Goal: Information Seeking & Learning: Find specific fact

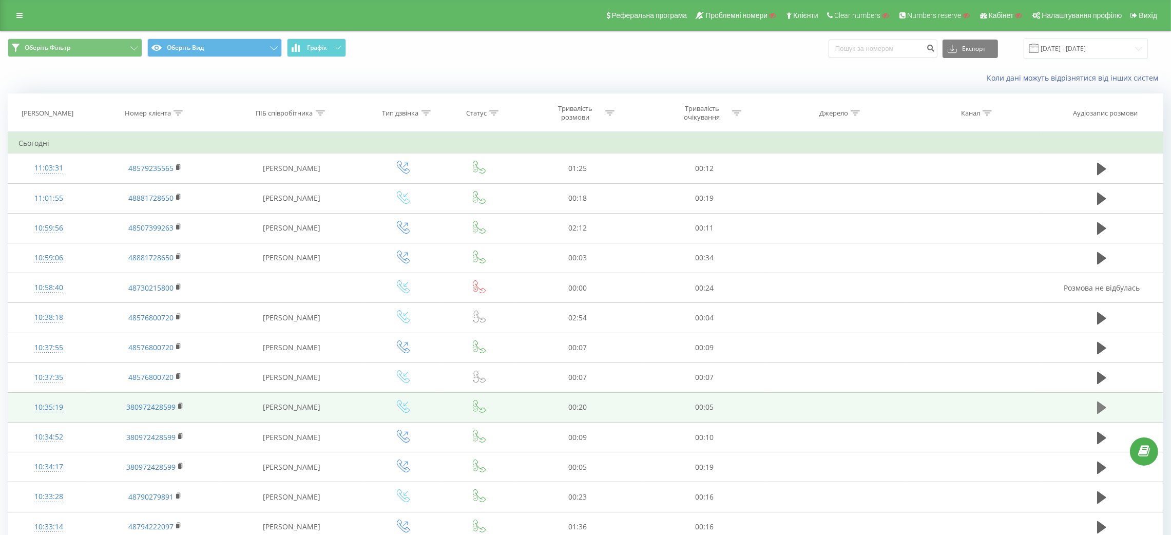
click at [1096, 405] on button at bounding box center [1101, 407] width 15 height 15
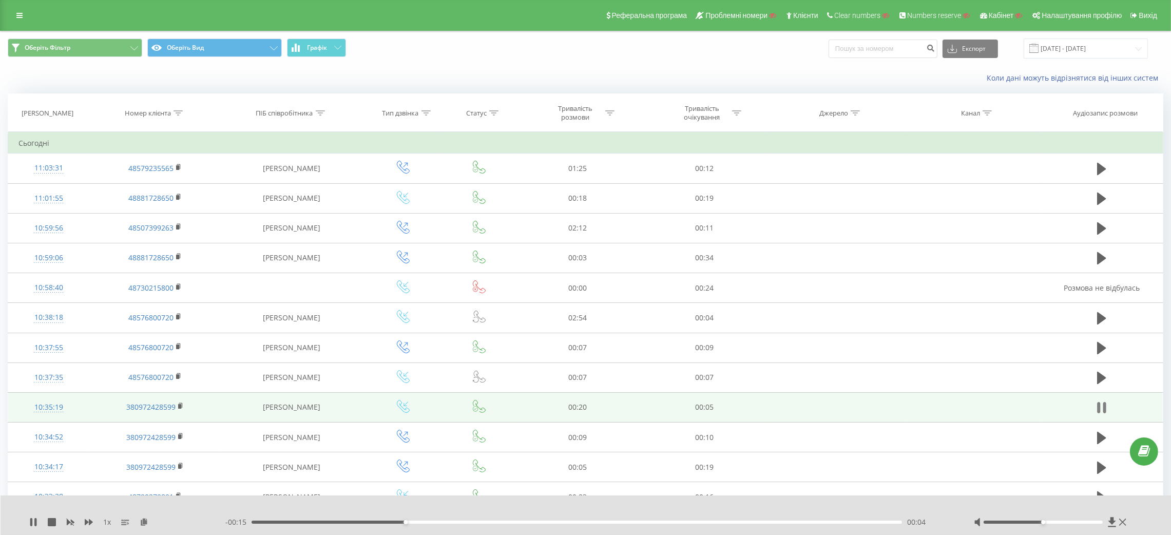
click at [1100, 405] on icon at bounding box center [1101, 407] width 9 height 14
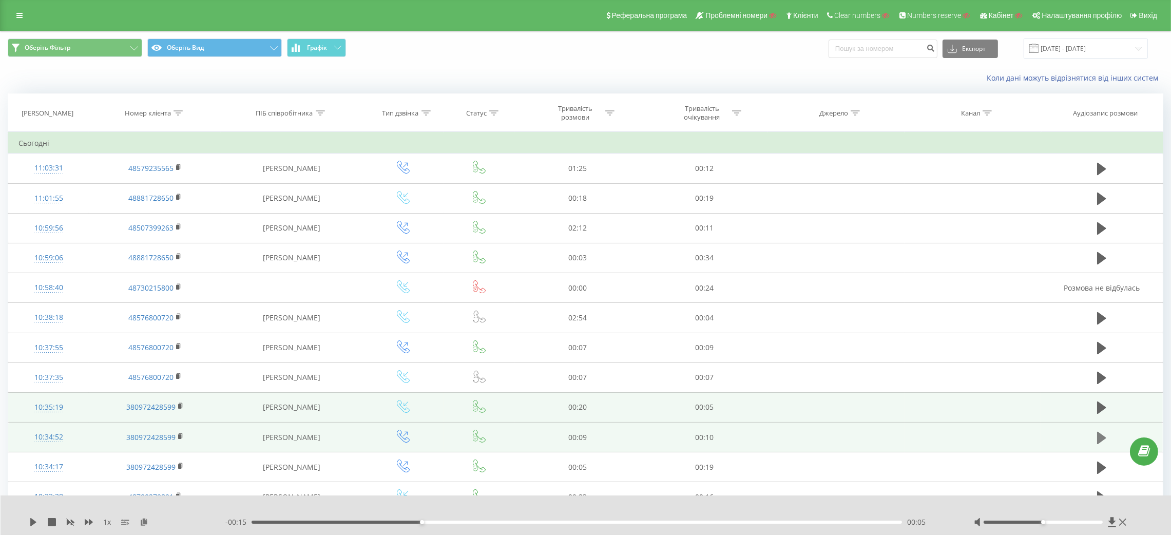
click at [1103, 434] on icon at bounding box center [1101, 438] width 9 height 14
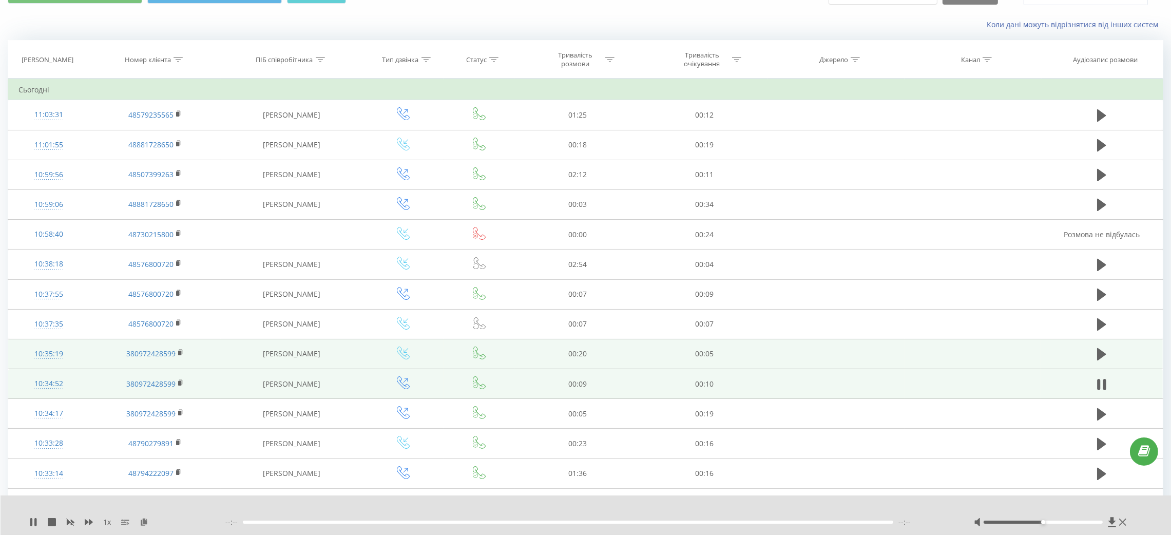
scroll to position [77, 0]
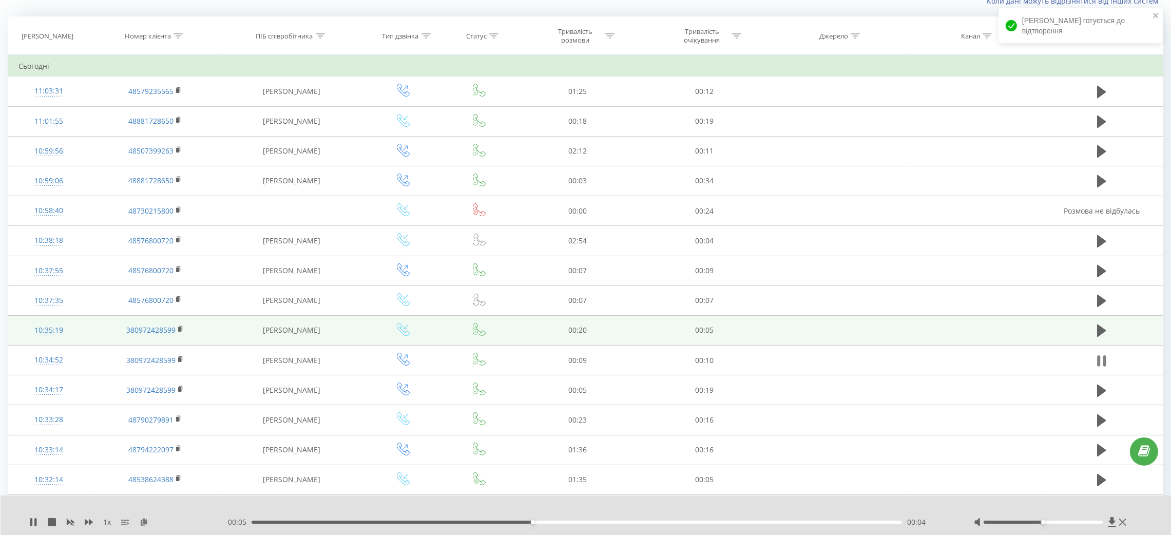
click at [1106, 359] on icon at bounding box center [1104, 360] width 3 height 11
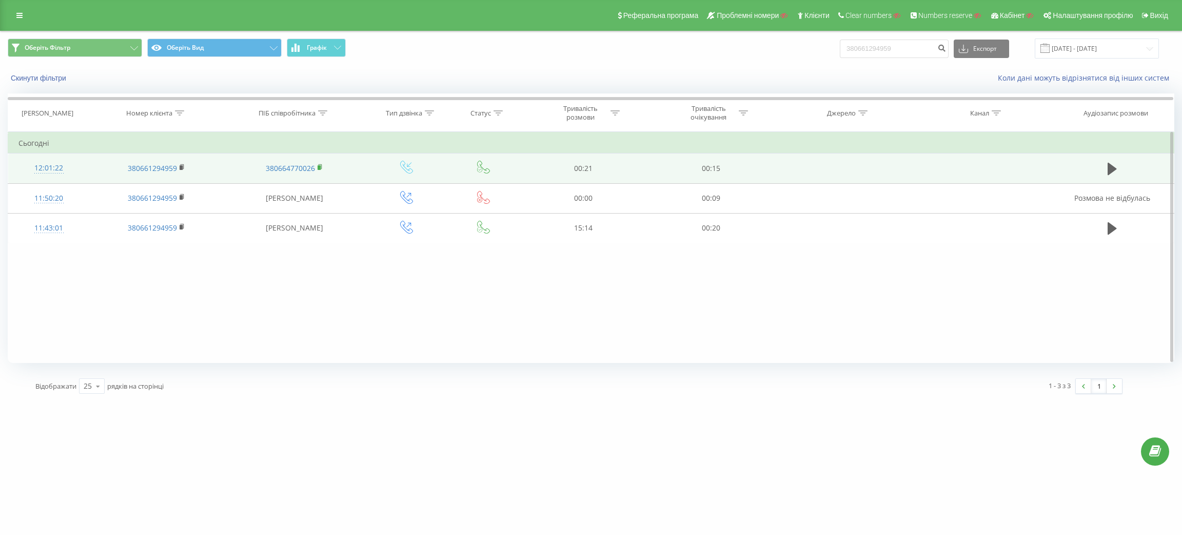
click at [319, 166] on rect at bounding box center [319, 167] width 3 height 5
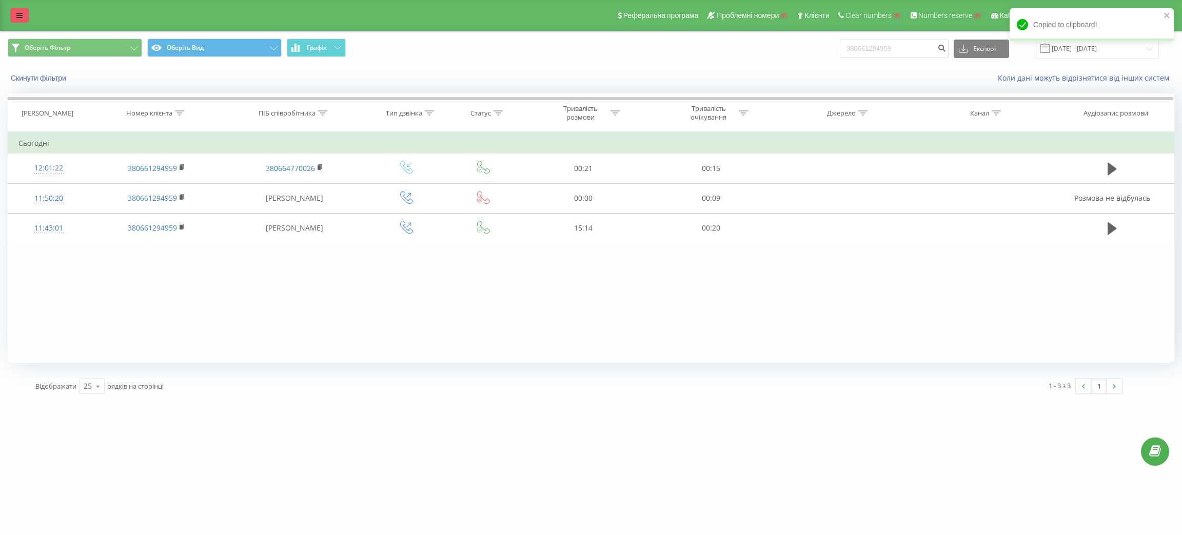
click at [14, 17] on link at bounding box center [19, 15] width 18 height 14
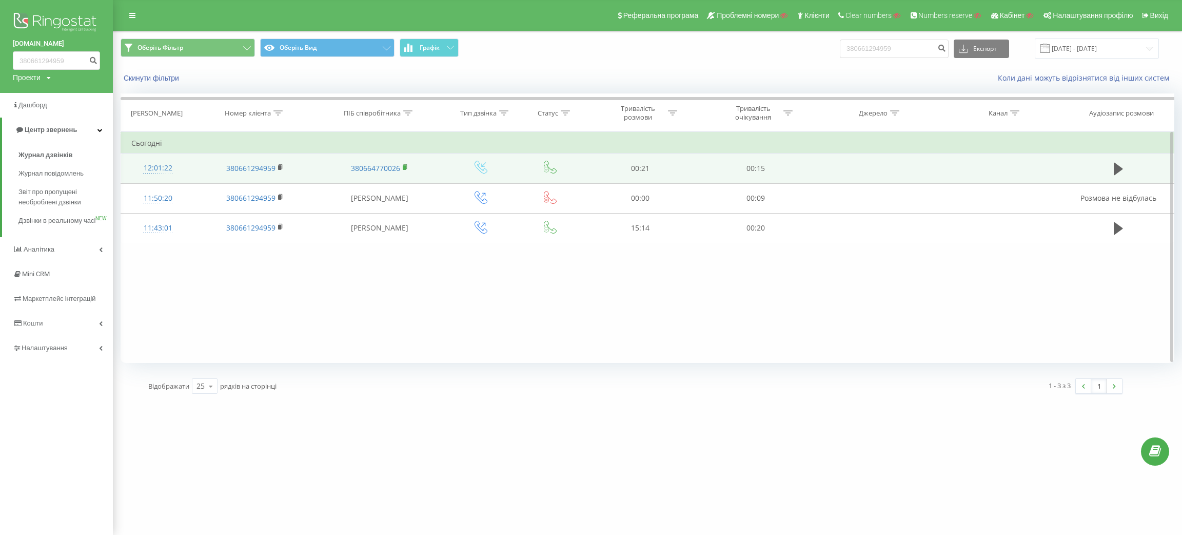
click at [407, 165] on icon at bounding box center [406, 167] width 6 height 7
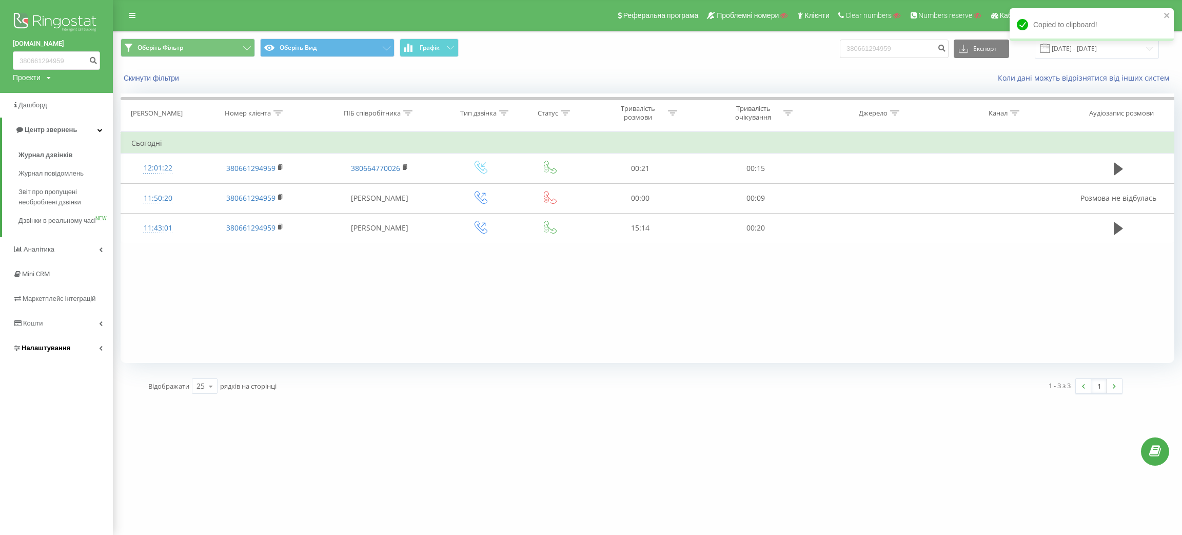
click at [71, 353] on link "Налаштування" at bounding box center [56, 348] width 113 height 25
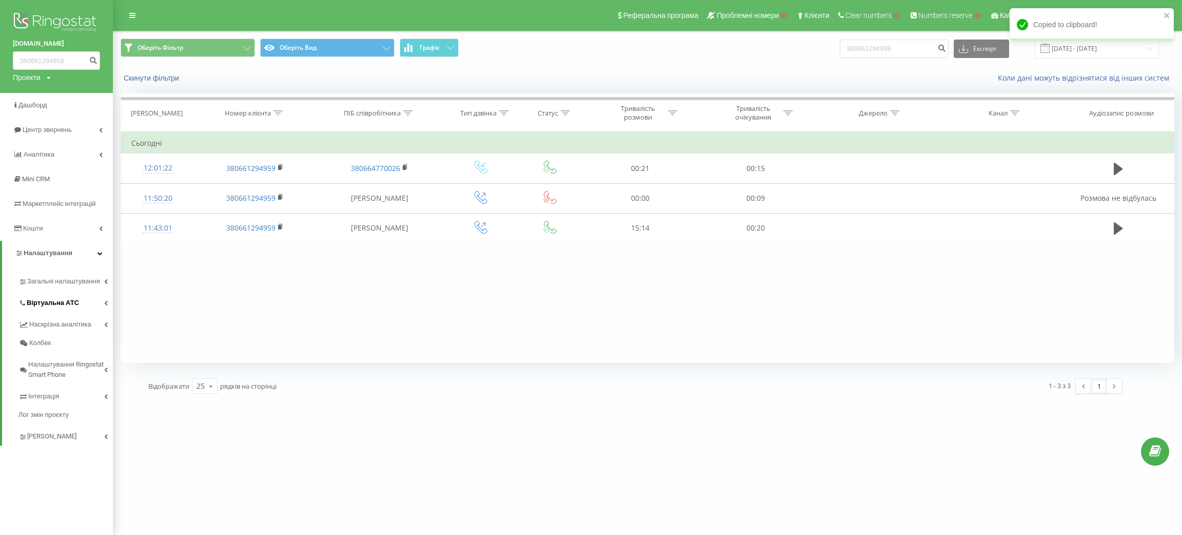
click at [60, 303] on span "Віртуальна АТС" at bounding box center [53, 303] width 52 height 10
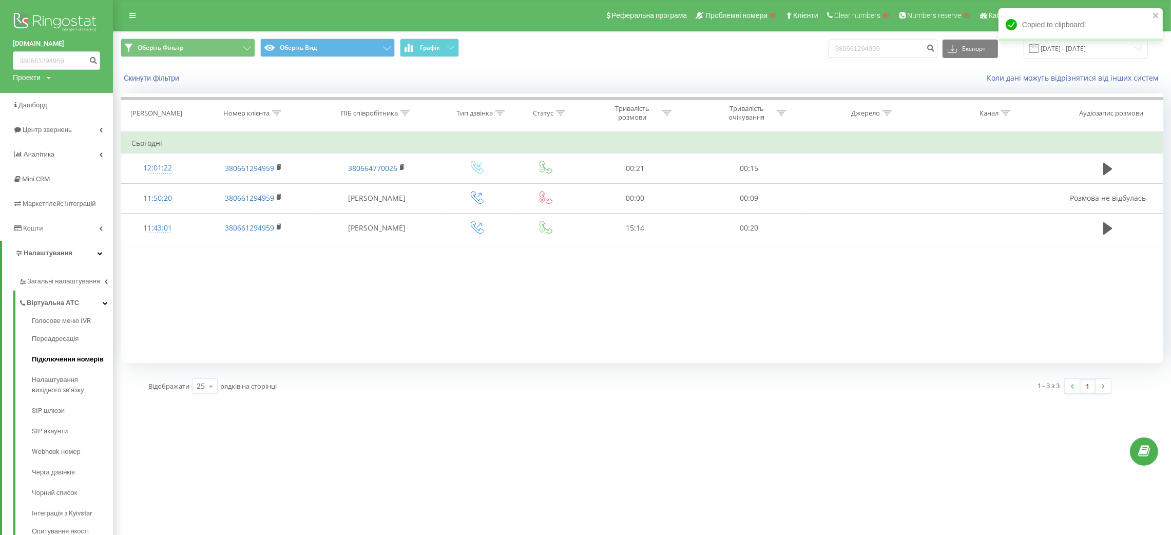
click at [59, 356] on span "Підключення номерів" at bounding box center [68, 359] width 72 height 10
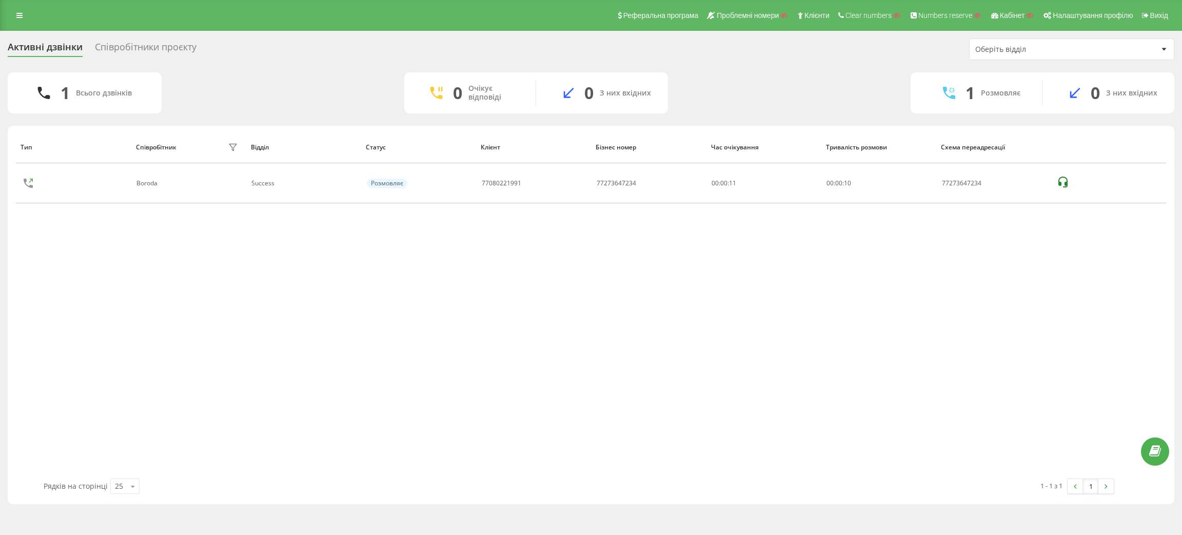
drag, startPoint x: 201, startPoint y: 283, endPoint x: 171, endPoint y: 263, distance: 35.7
click at [201, 283] on div "Тип Співробітник фільтру Відділ Статус Клієнт Бізнес номер Час очікування Трива…" at bounding box center [591, 304] width 1151 height 347
click at [16, 14] on icon at bounding box center [19, 15] width 6 height 7
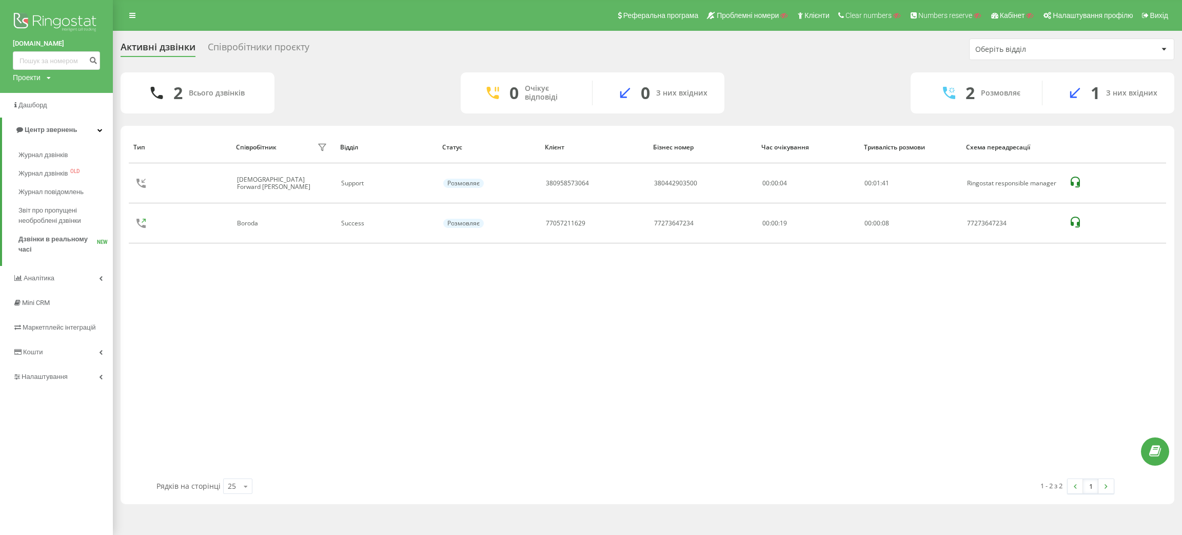
drag, startPoint x: 32, startPoint y: 77, endPoint x: 39, endPoint y: 90, distance: 15.2
click at [32, 77] on div "Проекти" at bounding box center [27, 77] width 28 height 10
click at [50, 97] on input "text" at bounding box center [41, 93] width 51 height 15
paste input "[DOMAIN_NAME]"
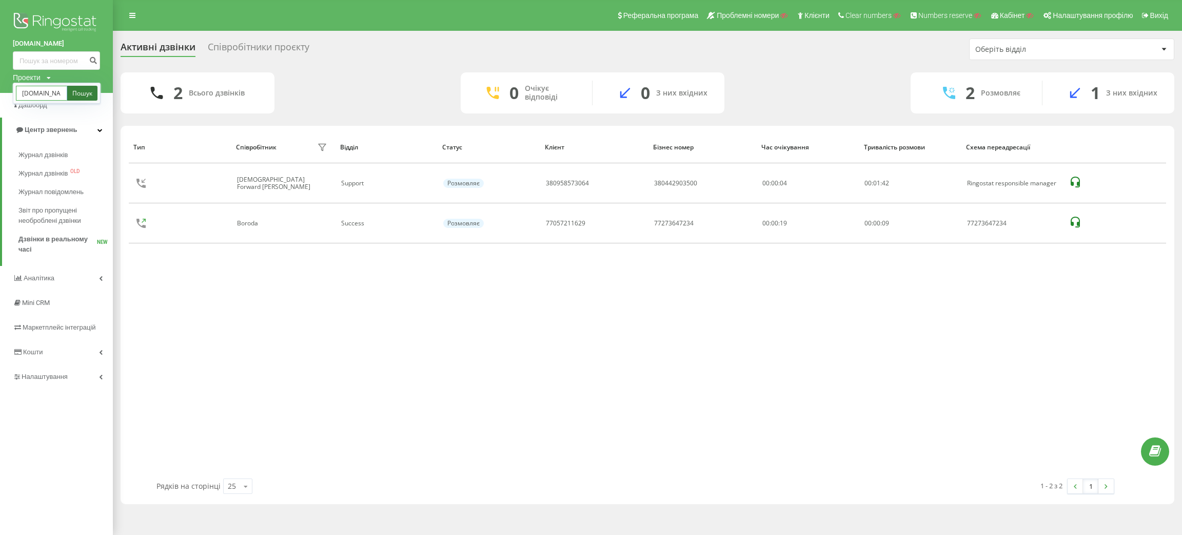
type input "[DOMAIN_NAME]"
click at [85, 92] on link "Пошук" at bounding box center [82, 93] width 30 height 15
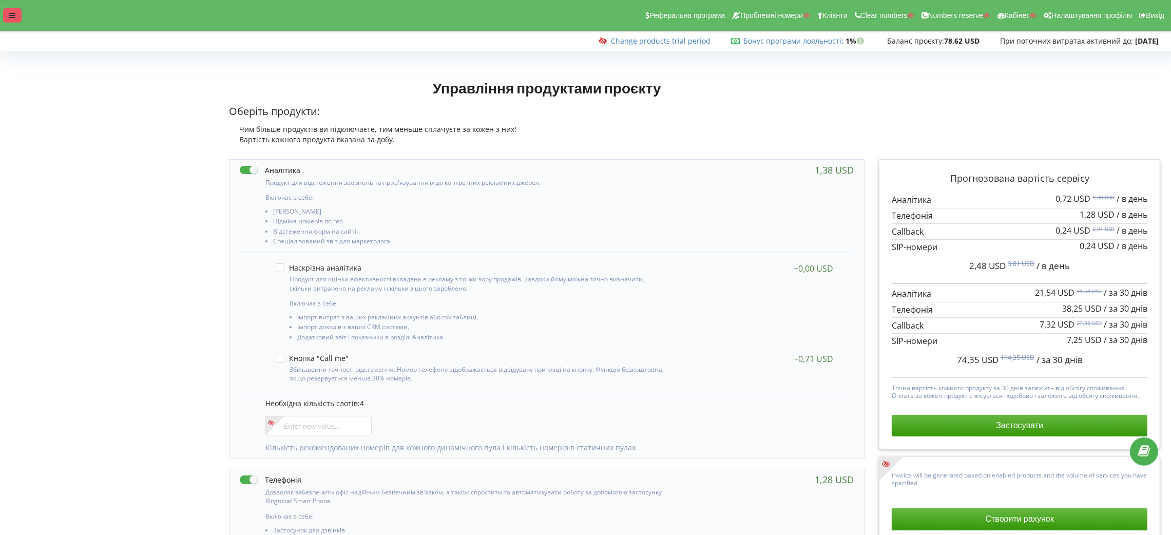
click at [13, 22] on div at bounding box center [12, 15] width 18 height 14
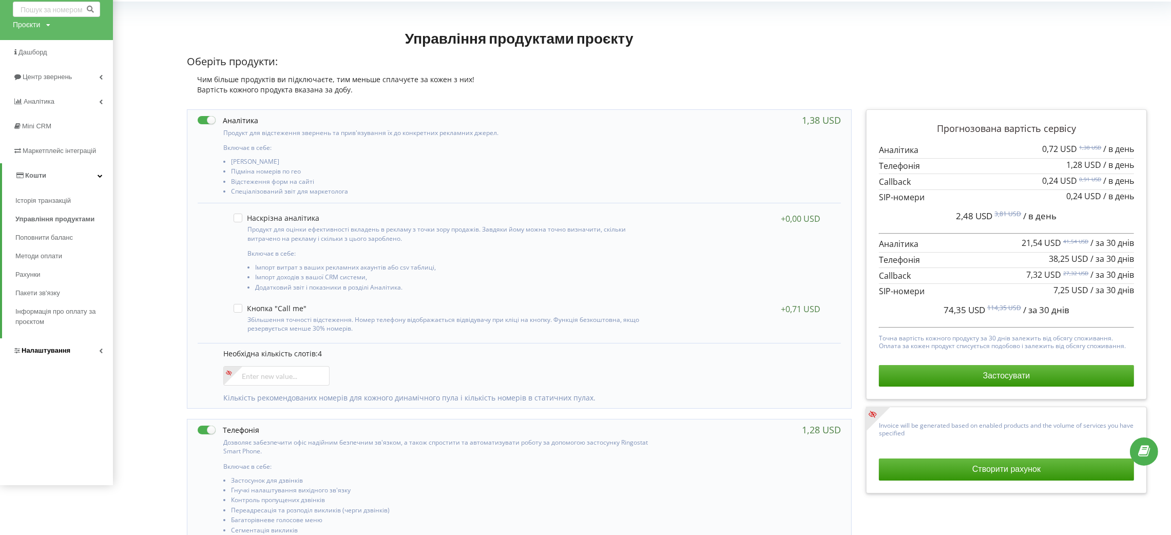
scroll to position [77, 0]
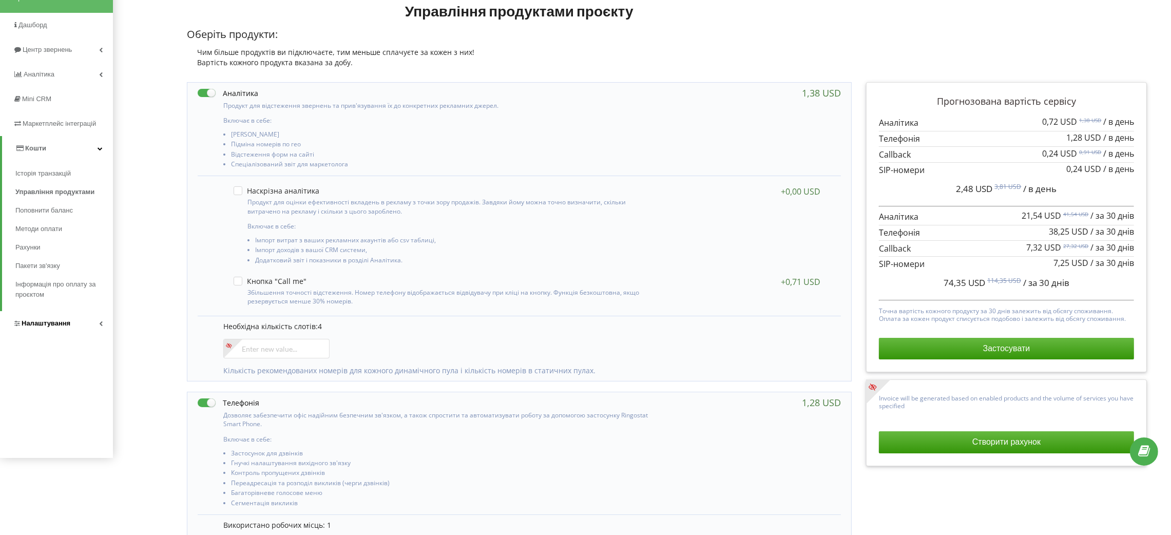
click at [32, 326] on span "Налаштування" at bounding box center [41, 323] width 57 height 10
click at [58, 227] on span "Віртуальна АТС" at bounding box center [50, 223] width 53 height 10
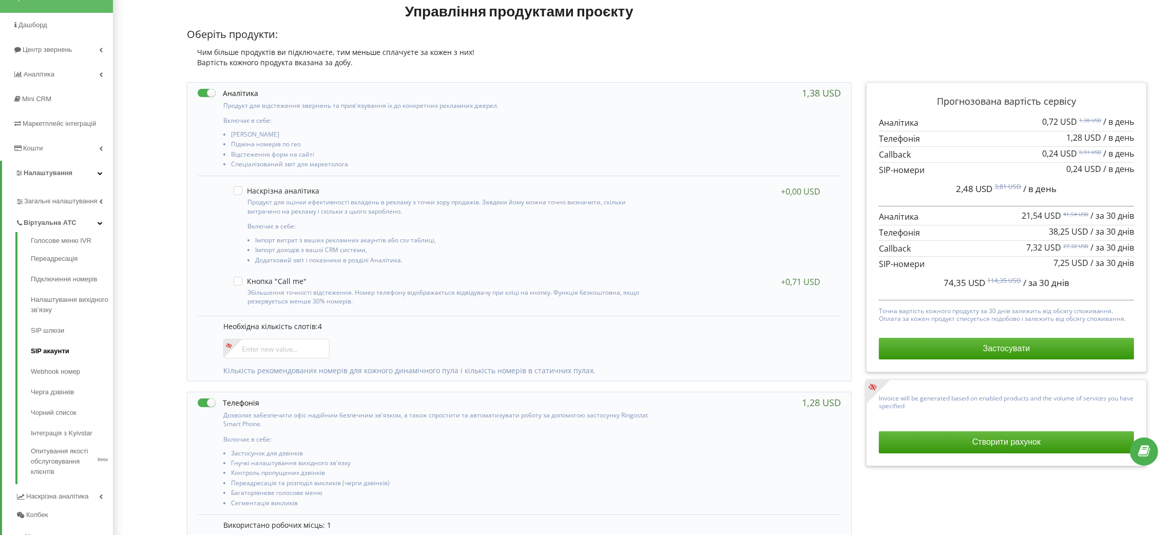
click at [48, 360] on link "SIP акаунти" at bounding box center [72, 351] width 82 height 21
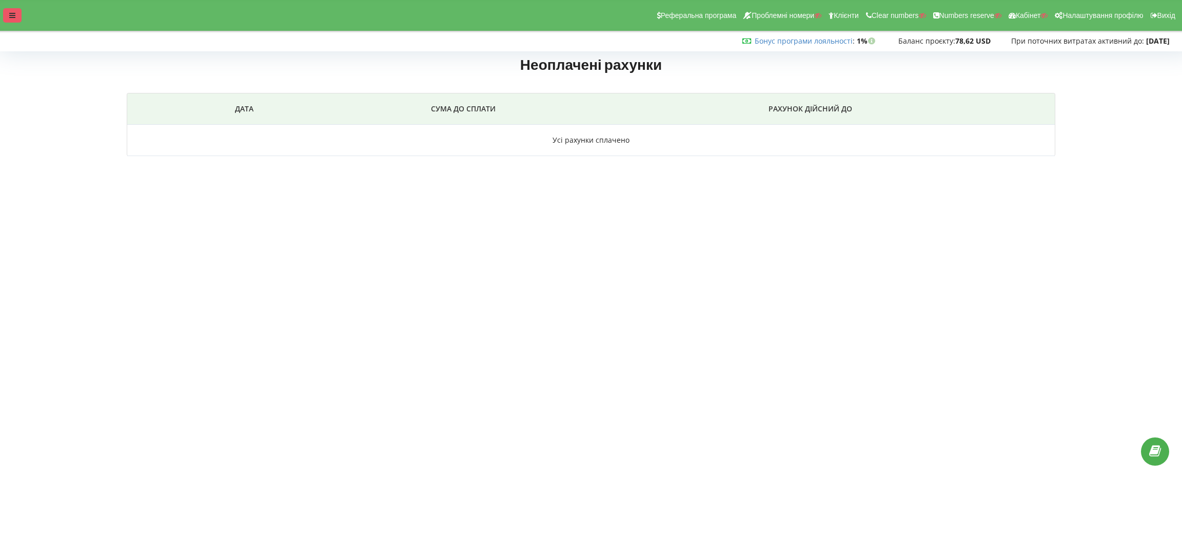
click at [20, 14] on div at bounding box center [12, 15] width 18 height 14
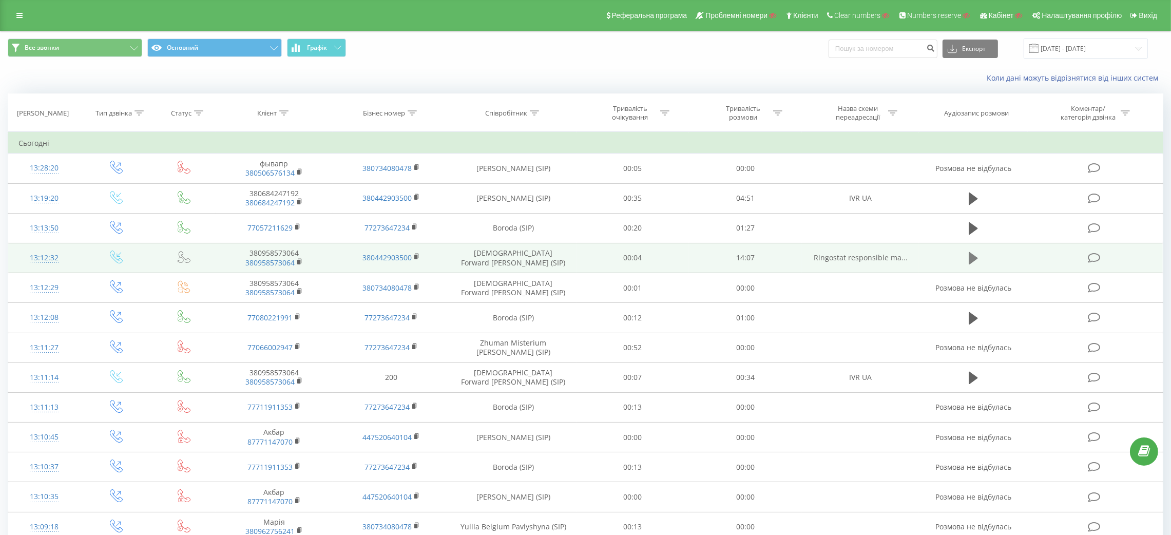
click at [965, 264] on button at bounding box center [972, 257] width 15 height 15
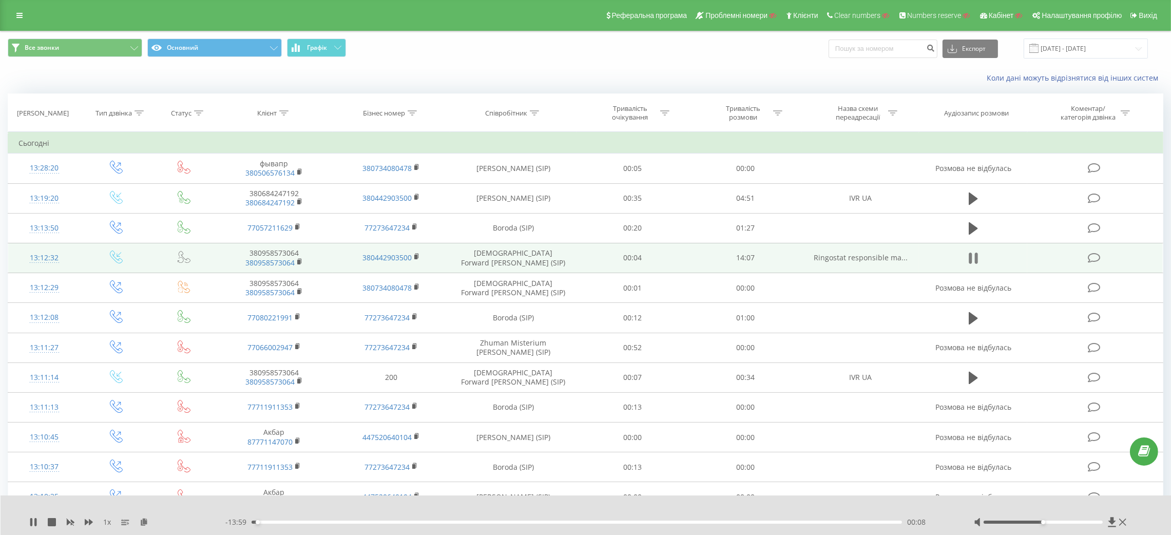
click at [974, 259] on icon at bounding box center [972, 258] width 9 height 14
click at [300, 261] on icon at bounding box center [300, 261] width 6 height 7
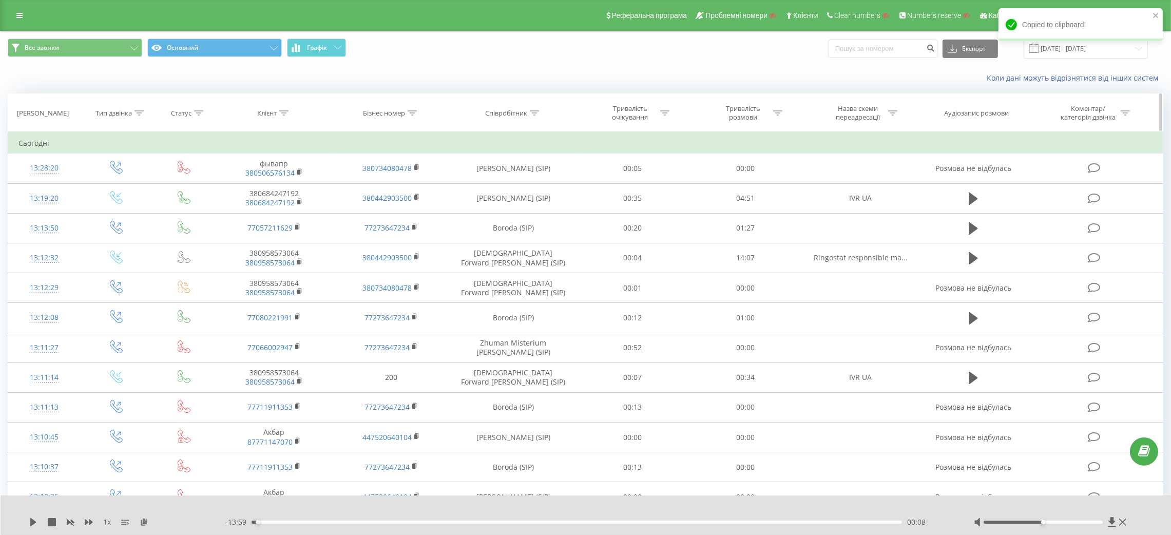
click at [283, 113] on icon at bounding box center [283, 112] width 9 height 5
click at [294, 190] on input "text" at bounding box center [274, 187] width 90 height 18
paste input "380958573064"
type input "380958573064"
click at [299, 203] on span "OK" at bounding box center [295, 207] width 29 height 16
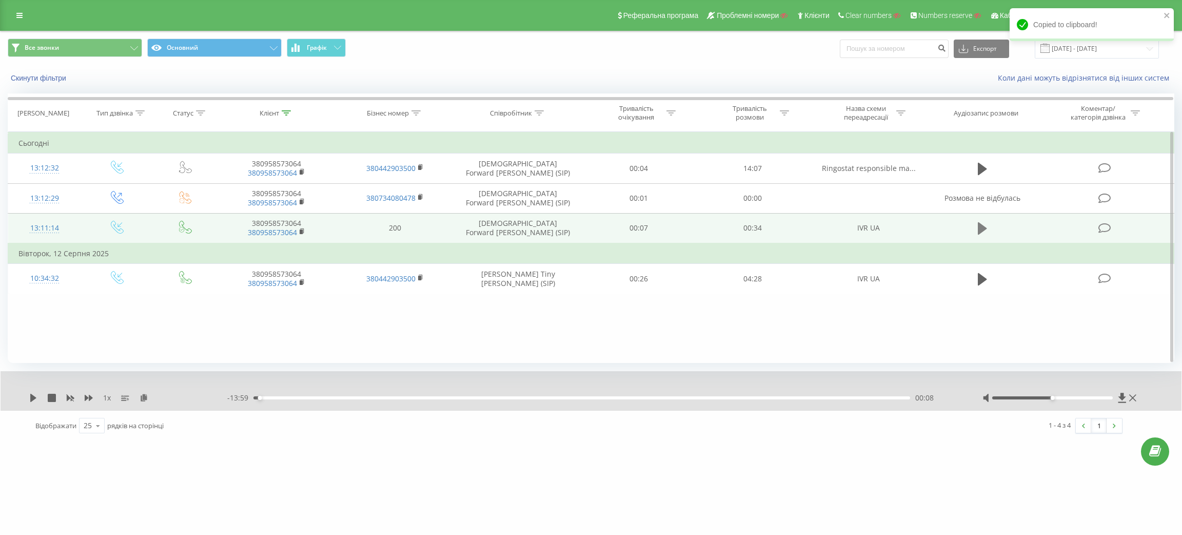
click at [977, 223] on button at bounding box center [982, 228] width 15 height 15
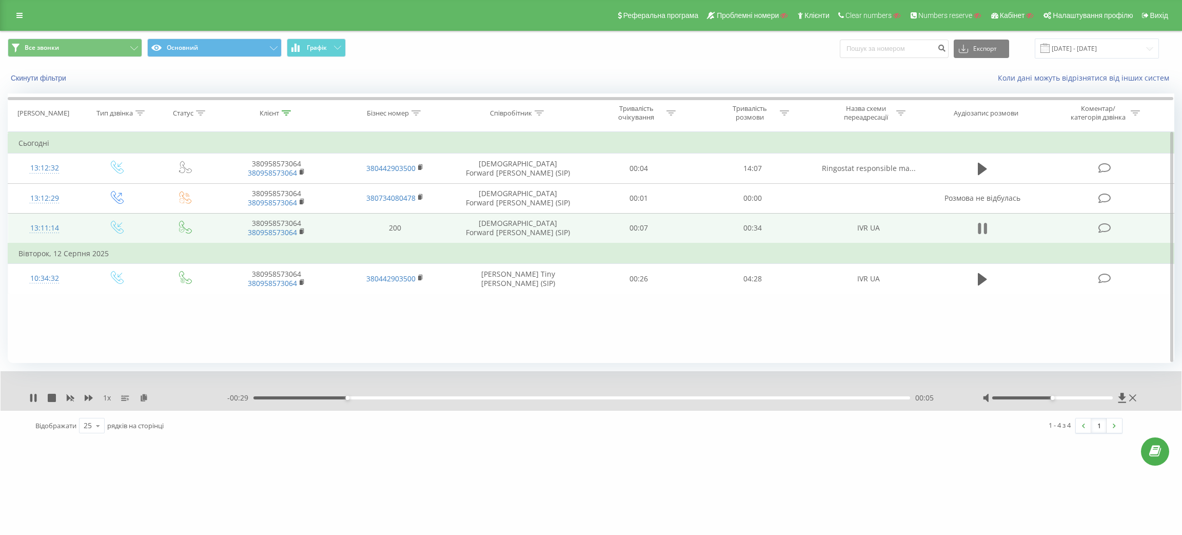
click at [981, 231] on icon at bounding box center [979, 228] width 3 height 11
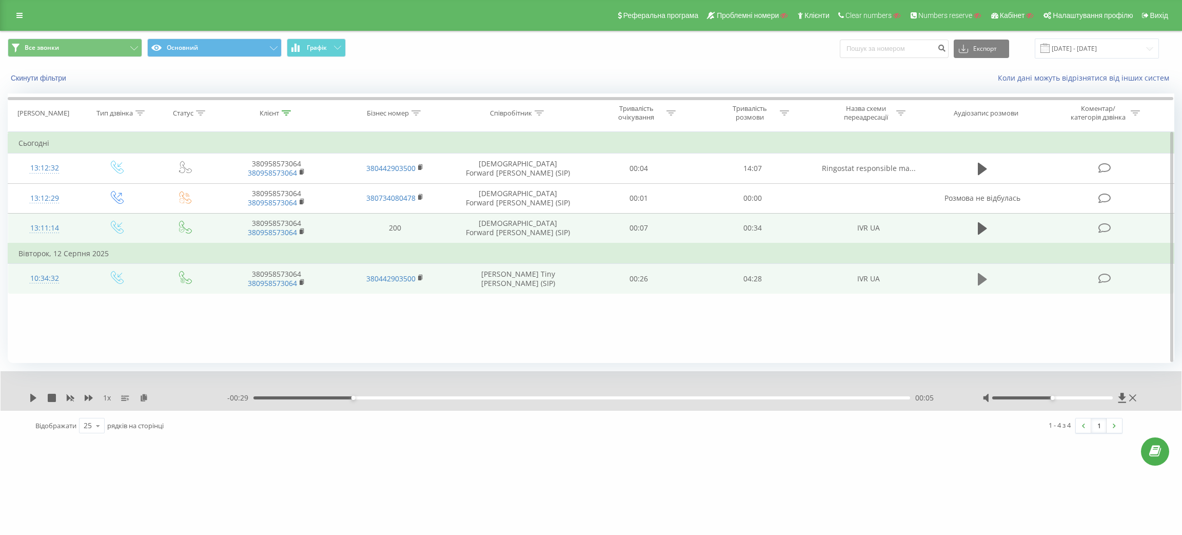
click at [980, 280] on icon at bounding box center [982, 279] width 9 height 12
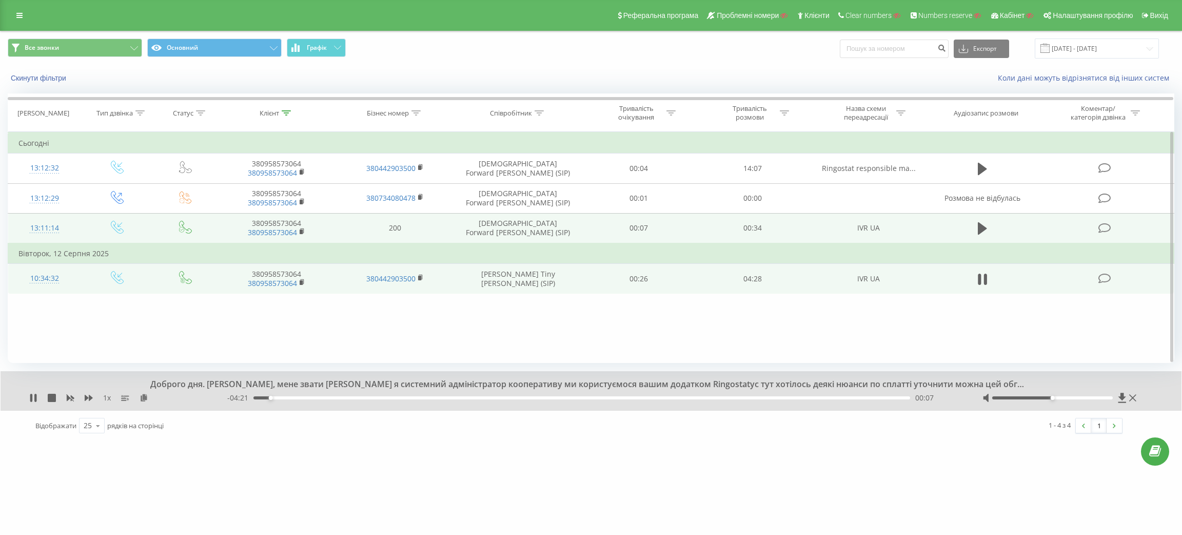
click at [980, 280] on icon at bounding box center [979, 279] width 3 height 11
click at [20, 12] on icon at bounding box center [19, 15] width 6 height 7
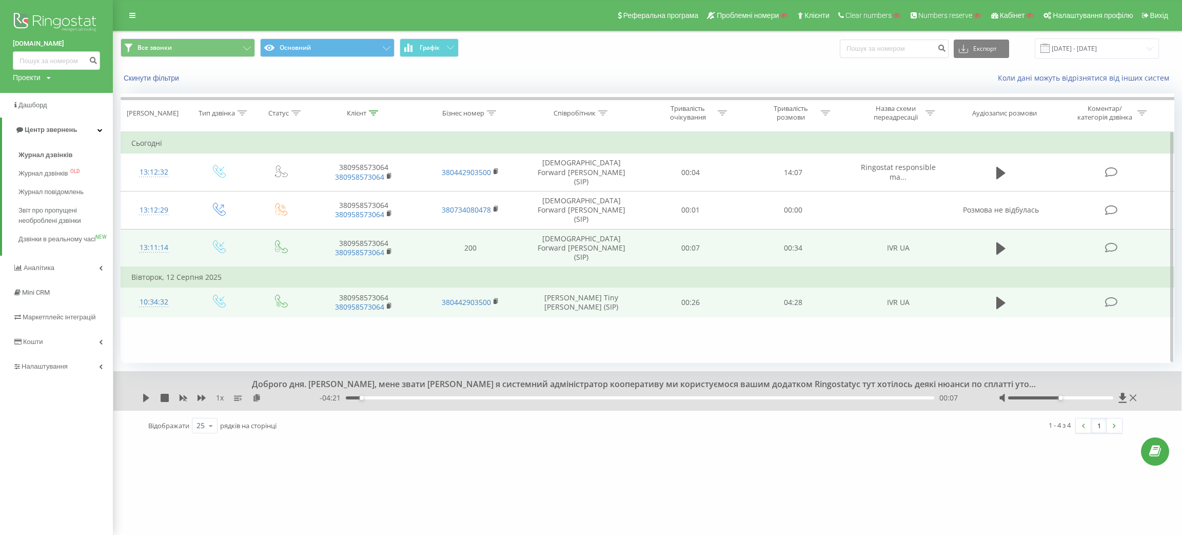
click at [27, 85] on div "ringostat.com Проекти Пошук" at bounding box center [56, 46] width 113 height 93
click at [32, 80] on div "Проекти" at bounding box center [27, 77] width 28 height 10
click at [45, 93] on input "text" at bounding box center [41, 93] width 51 height 15
paste input "/solarmax.in.ua/"
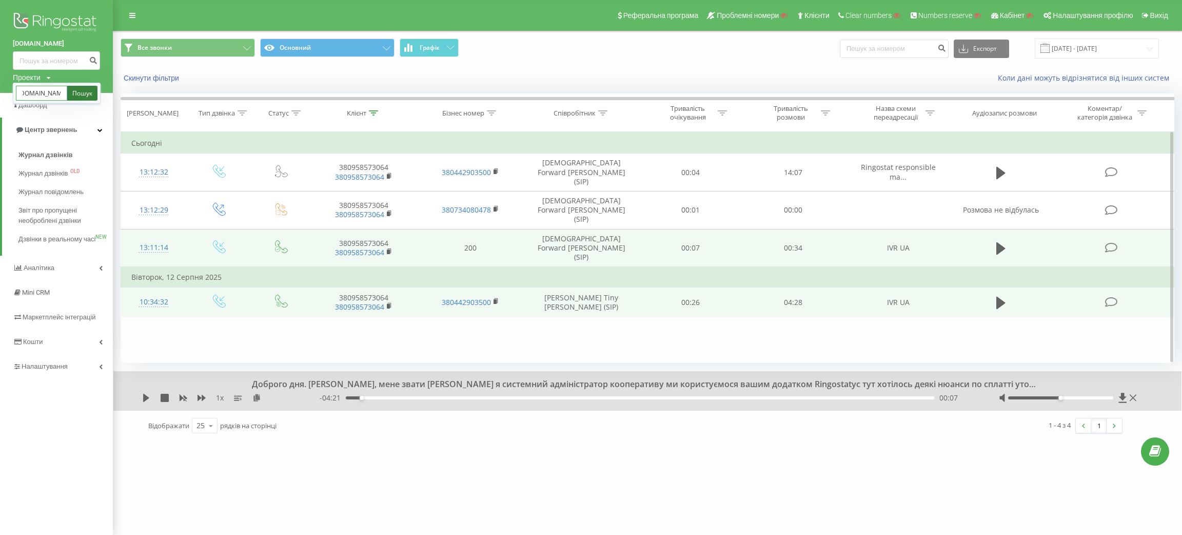
type input "/solarmax.in.ua"
click at [82, 90] on link "Пошук" at bounding box center [82, 93] width 30 height 15
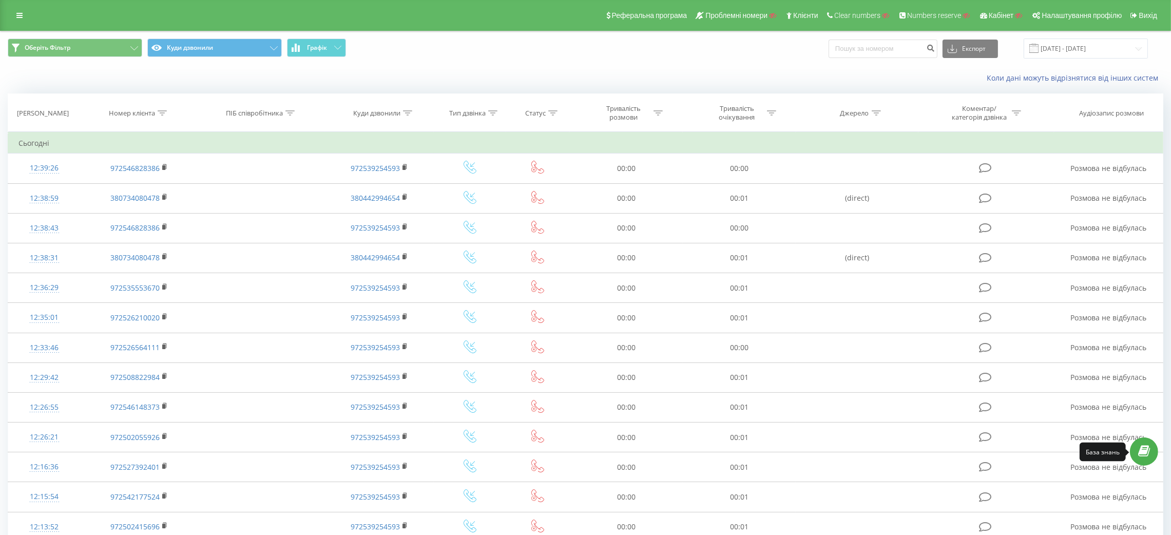
click at [1140, 448] on icon at bounding box center [1144, 451] width 12 height 10
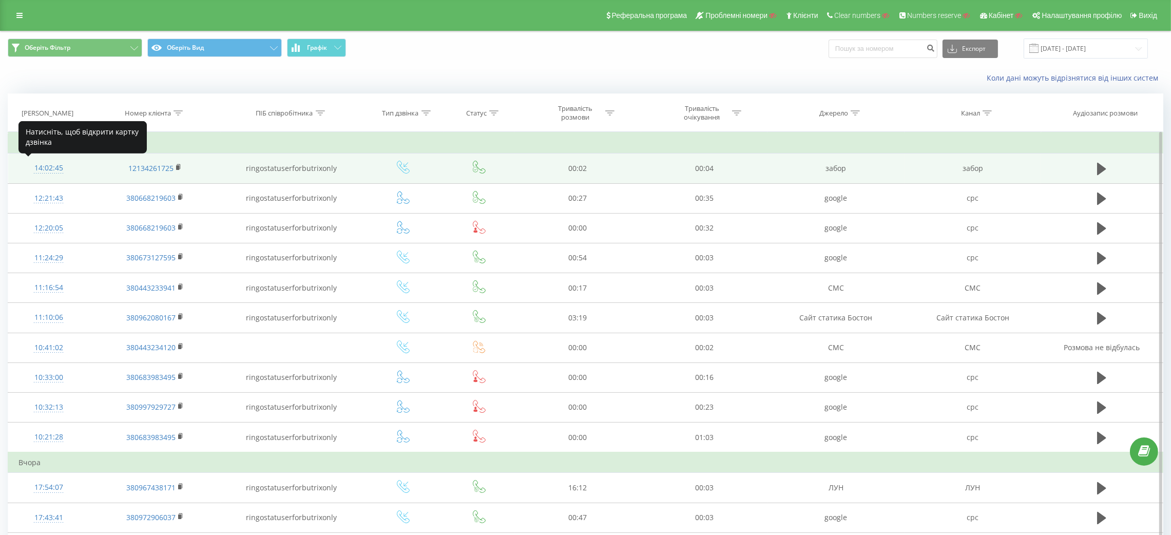
click at [32, 168] on div "14:02:45" at bounding box center [48, 168] width 60 height 20
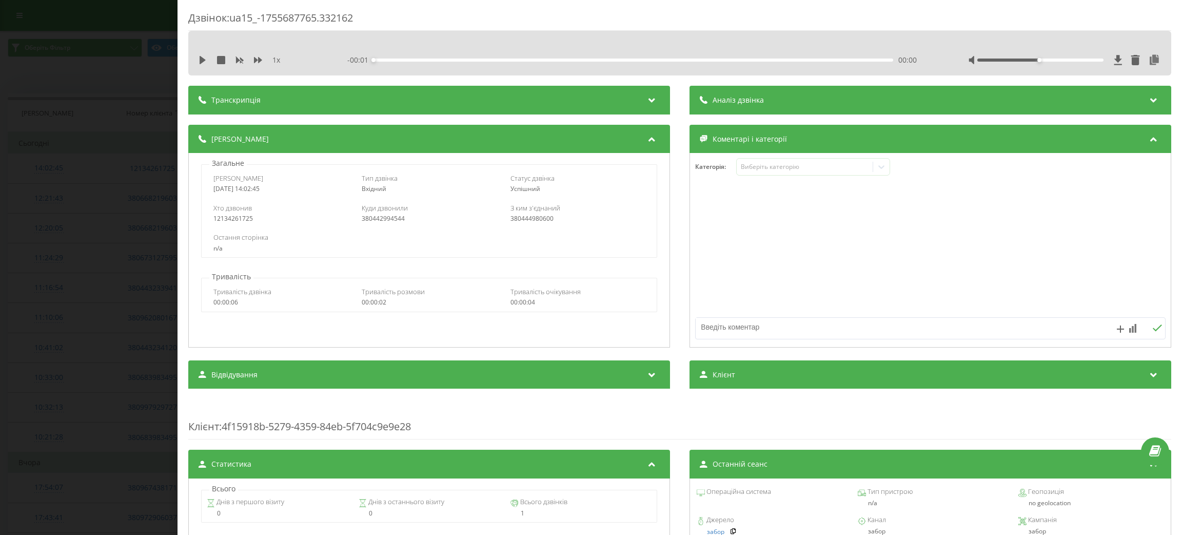
click at [375, 222] on div "380442994544" at bounding box center [429, 218] width 135 height 7
copy div "380442994544"
